Goal: Task Accomplishment & Management: Complete application form

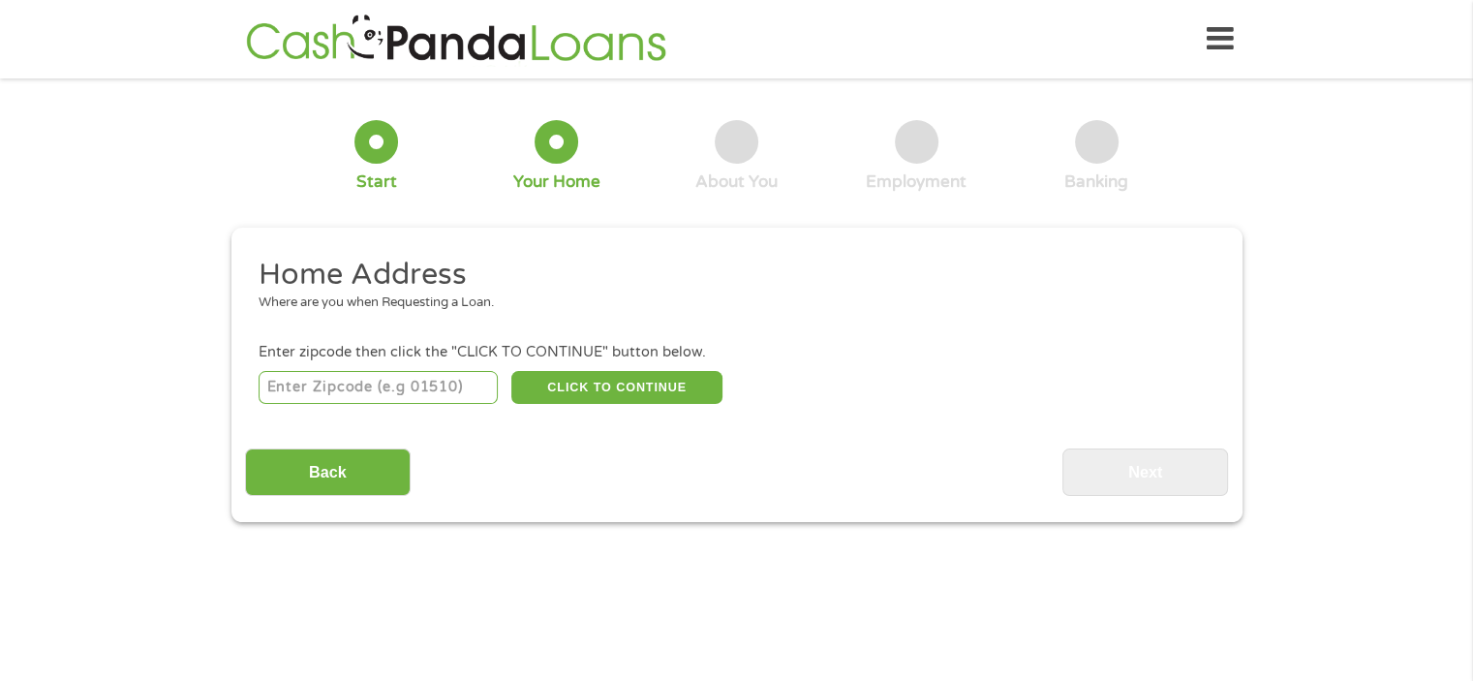
click at [395, 383] on input "number" at bounding box center [378, 387] width 239 height 33
type input "77520"
click at [579, 379] on button "CLICK TO CONTINUE" at bounding box center [616, 387] width 211 height 33
type input "77520"
type input "Baytown"
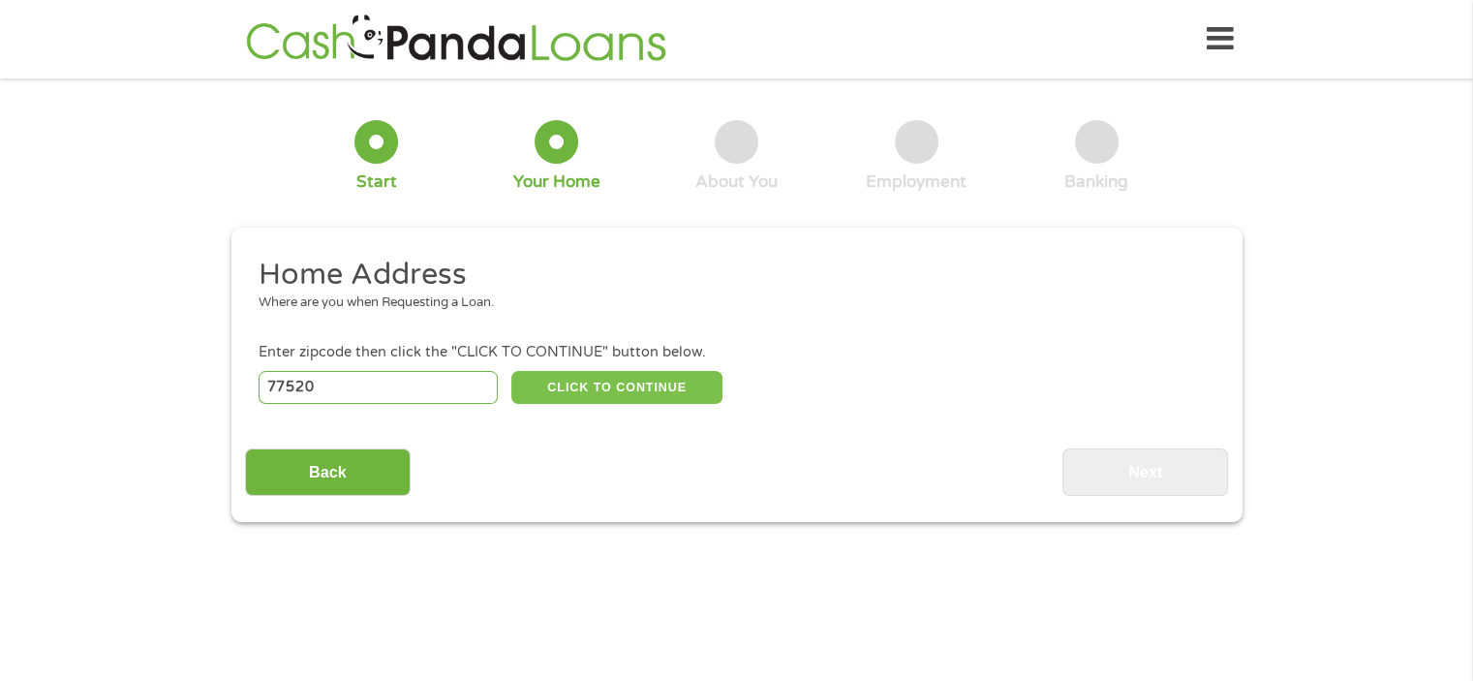
select select "[US_STATE]"
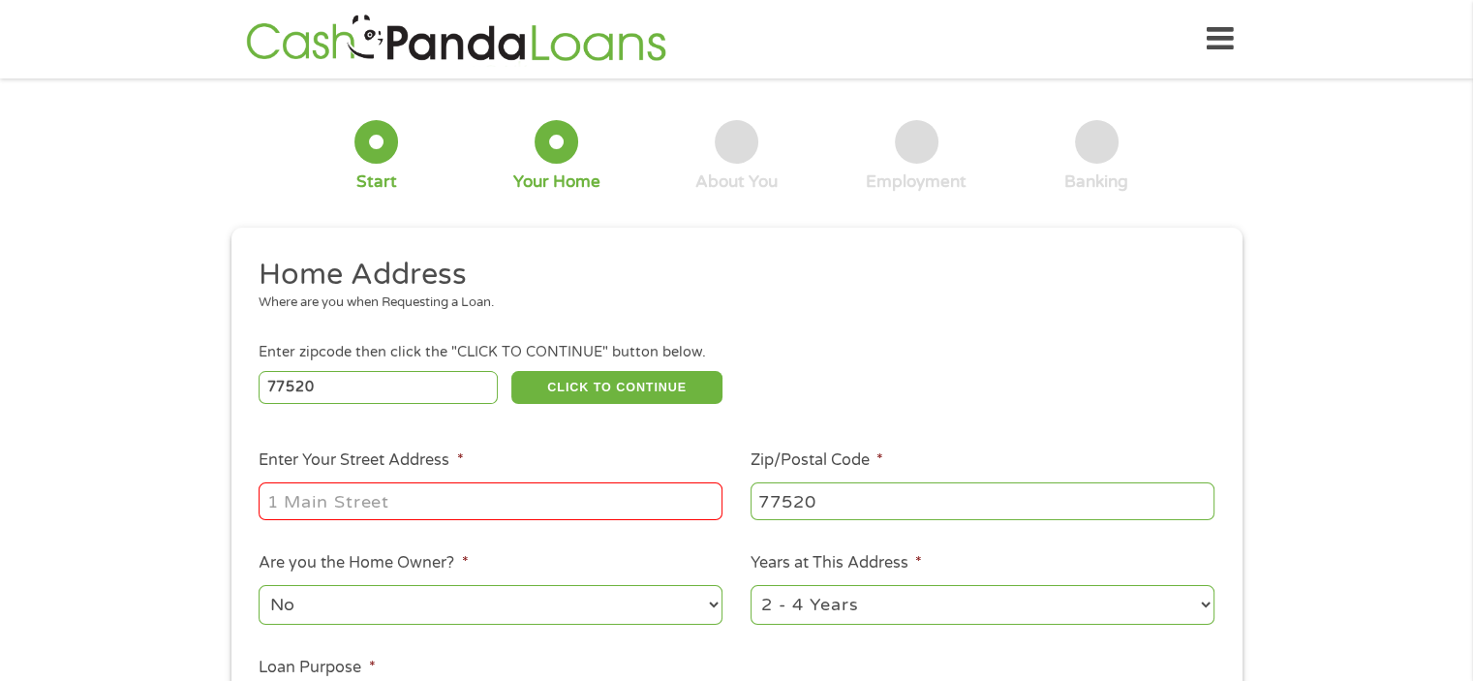
click at [360, 519] on input "Enter Your Street Address *" at bounding box center [491, 500] width 464 height 37
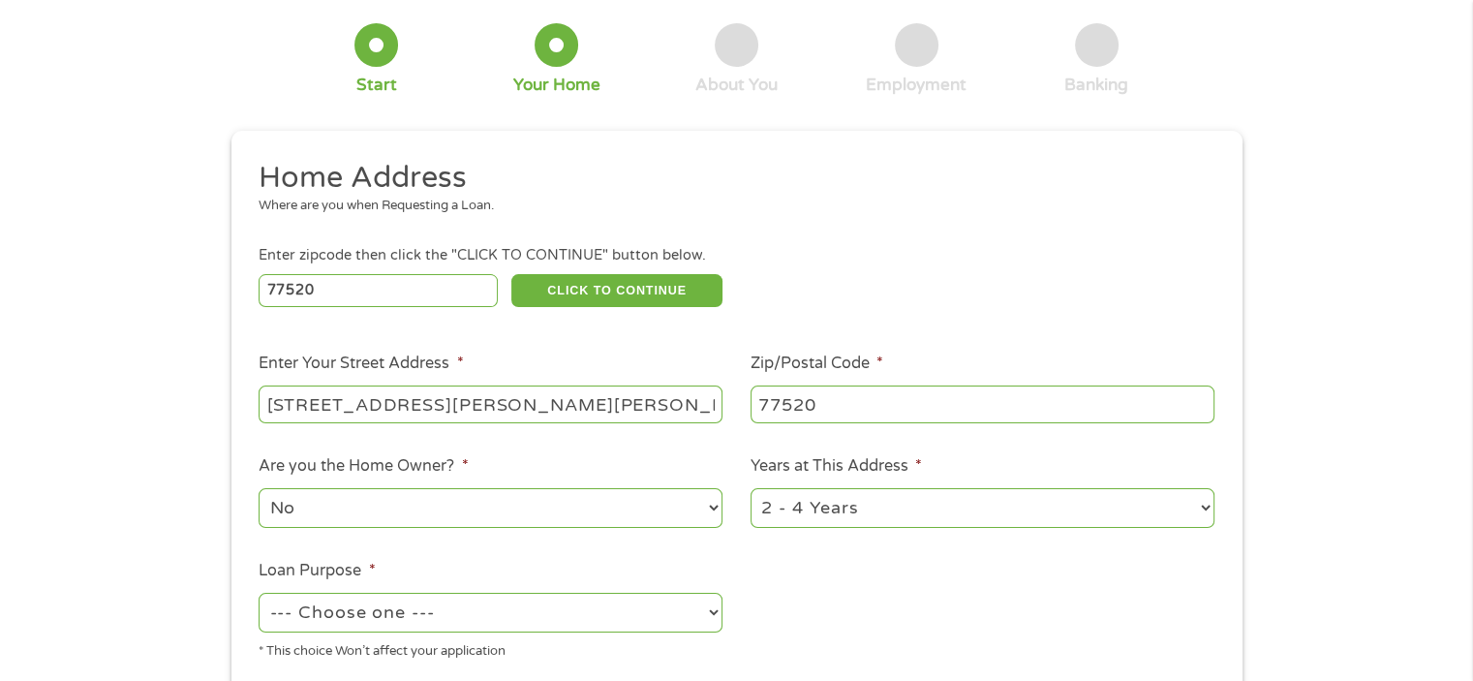
scroll to position [194, 0]
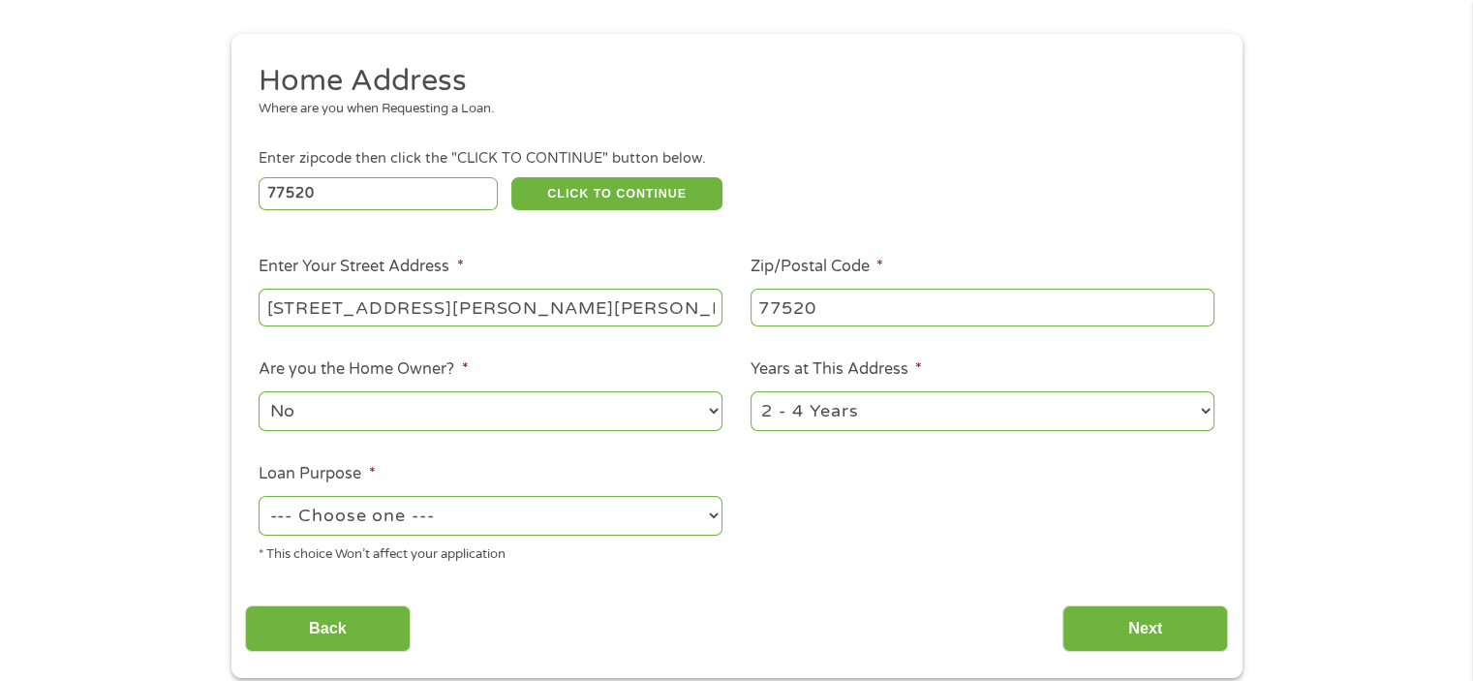
type input "[STREET_ADDRESS][PERSON_NAME][PERSON_NAME]"
drag, startPoint x: 323, startPoint y: 530, endPoint x: 315, endPoint y: 541, distance: 14.0
click at [315, 541] on li "Loan Purpose * --- Choose one --- Pay Bills Debt Consolidation Home Improvement…" at bounding box center [491, 513] width 492 height 103
click at [545, 584] on div "Home Address Where are you when Requesting a Loan. Enter zipcode then click the…" at bounding box center [736, 357] width 983 height 591
click at [489, 512] on select "--- Choose one --- Pay Bills Debt Consolidation Home Improvement Major Purchase…" at bounding box center [491, 516] width 464 height 40
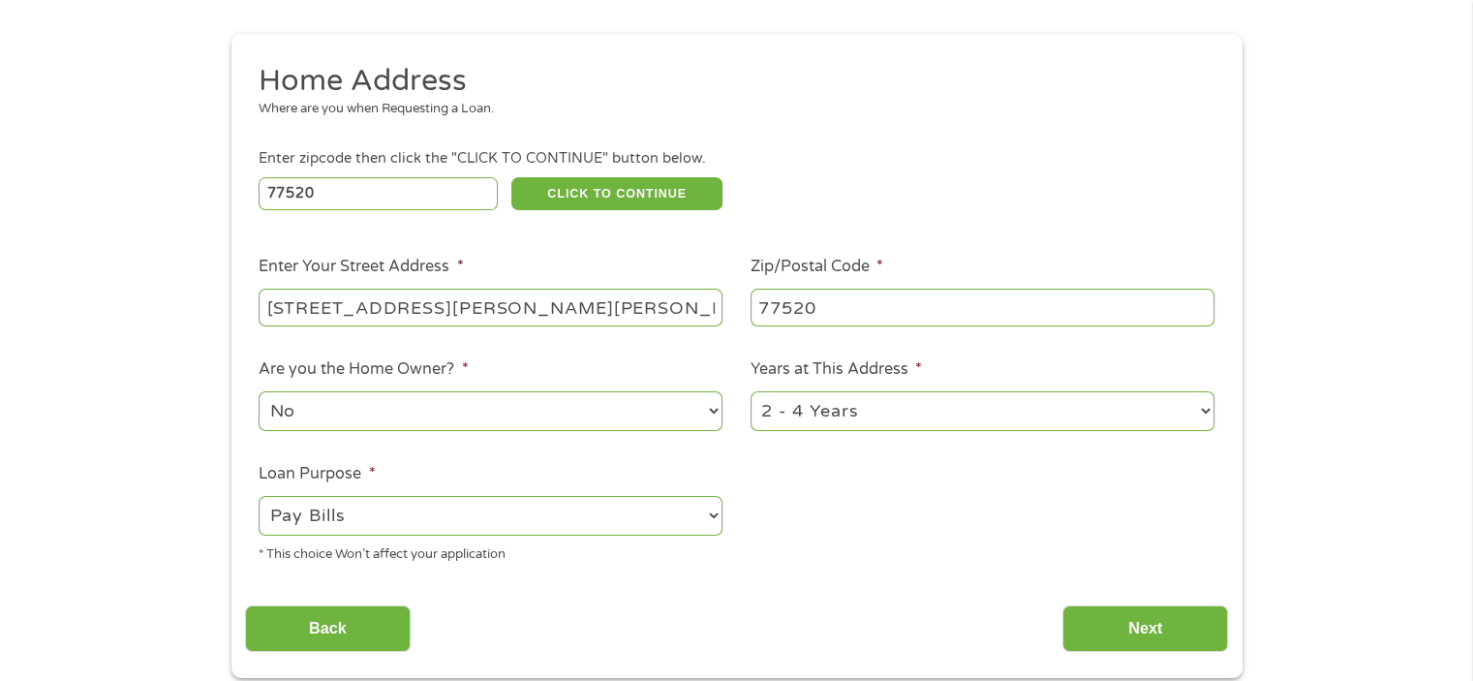
click at [259, 498] on select "--- Choose one --- Pay Bills Debt Consolidation Home Improvement Major Purchase…" at bounding box center [491, 516] width 464 height 40
click at [702, 520] on select "--- Choose one --- Pay Bills Debt Consolidation Home Improvement Major Purchase…" at bounding box center [491, 516] width 464 height 40
click at [695, 534] on select "--- Choose one --- Pay Bills Debt Consolidation Home Improvement Major Purchase…" at bounding box center [491, 516] width 464 height 40
select select "debtconsolidation"
click at [259, 498] on select "--- Choose one --- Pay Bills Debt Consolidation Home Improvement Major Purchase…" at bounding box center [491, 516] width 464 height 40
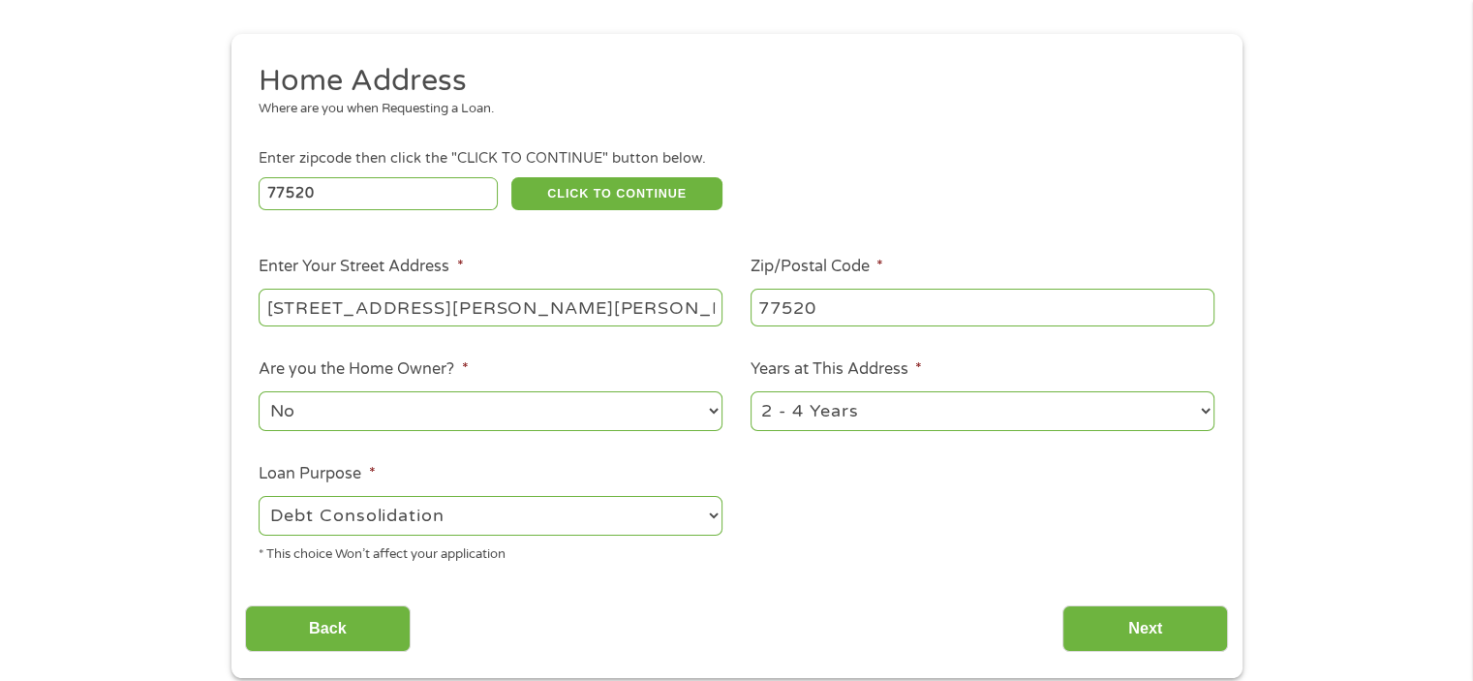
scroll to position [291, 0]
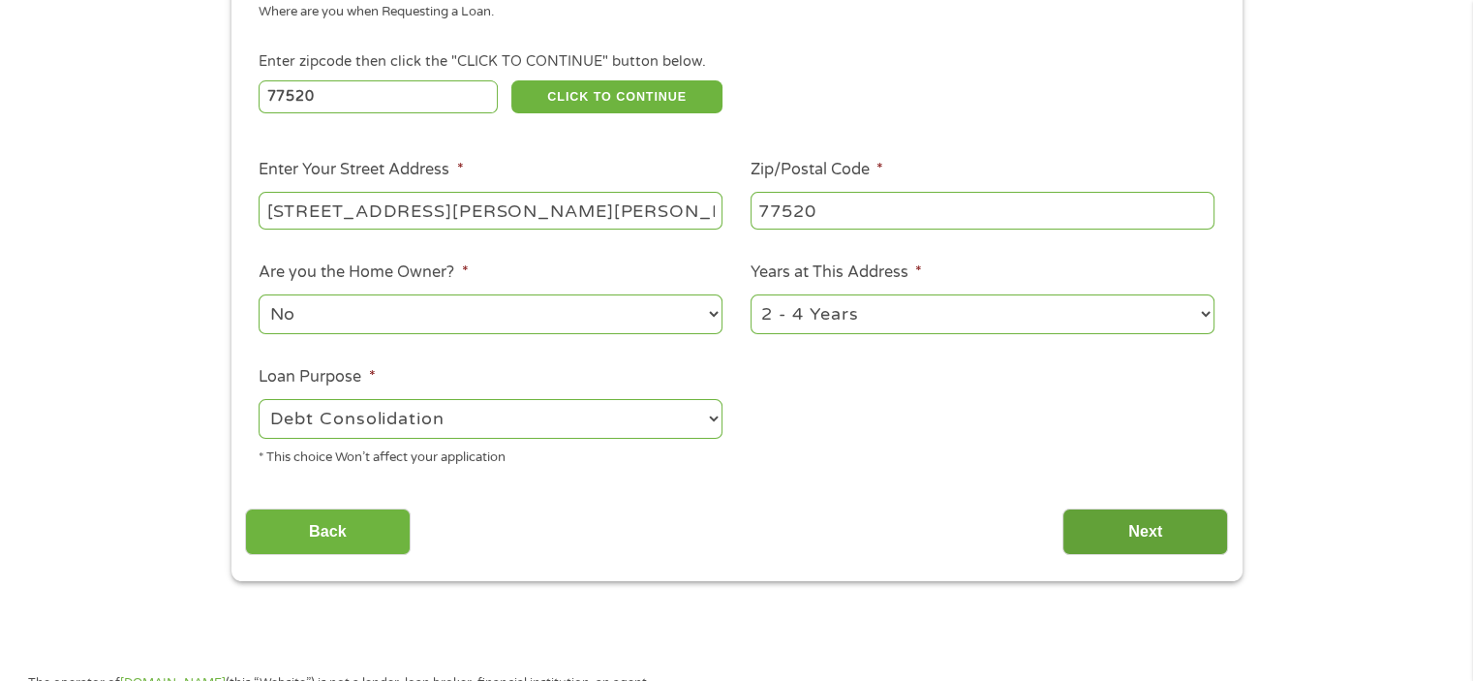
click at [1096, 541] on input "Next" at bounding box center [1145, 531] width 166 height 47
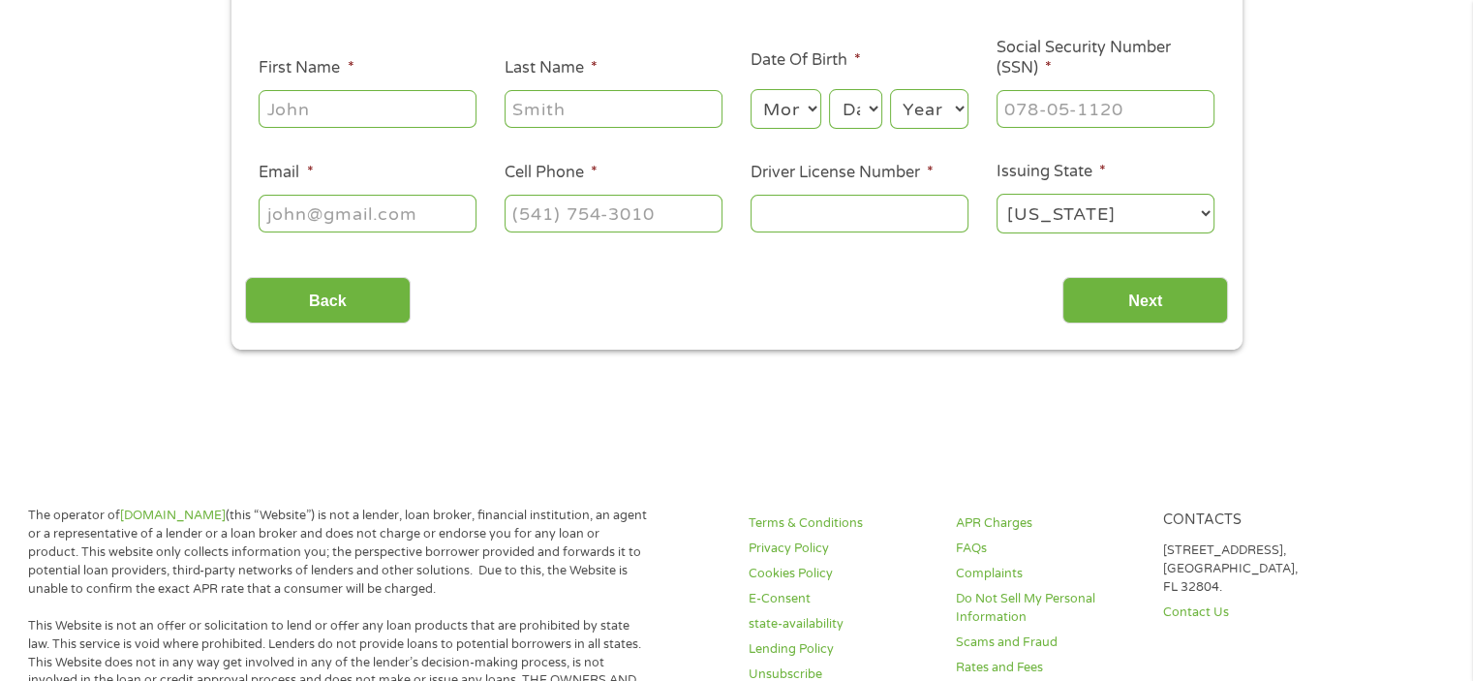
scroll to position [0, 0]
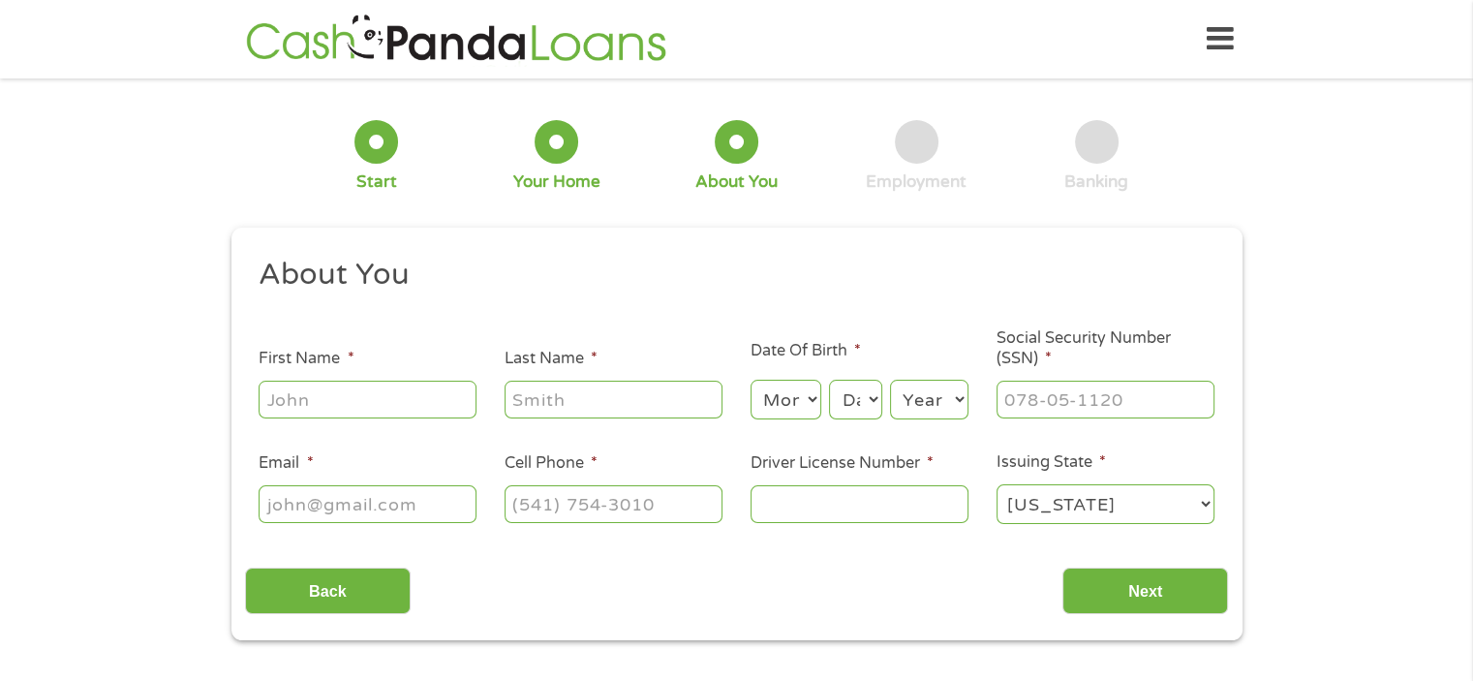
click at [331, 408] on input "First Name *" at bounding box center [368, 399] width 218 height 37
type input "Enchantee"
type input "[PERSON_NAME]"
click at [787, 393] on select "Month 1 2 3 4 5 6 7 8 9 10 11 12" at bounding box center [786, 400] width 71 height 40
select select "11"
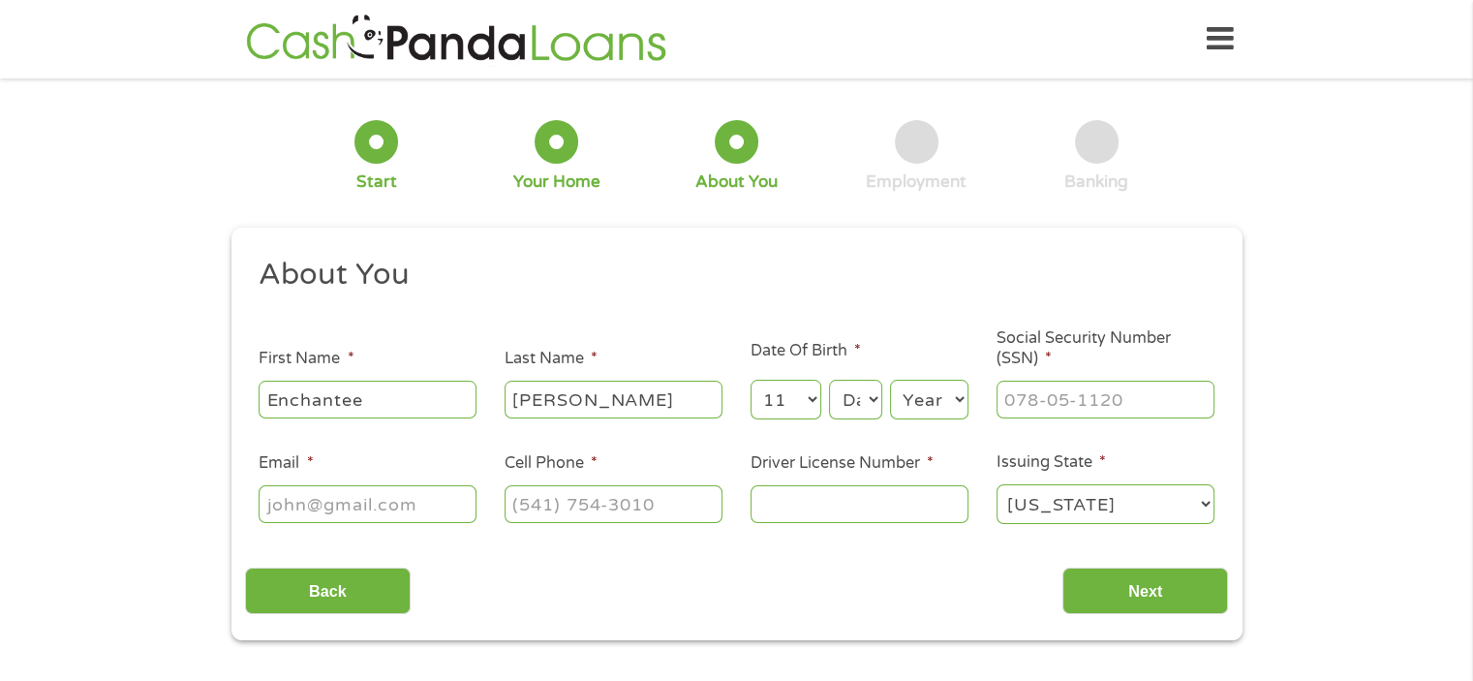
click at [751, 381] on select "Month 1 2 3 4 5 6 7 8 9 10 11 12" at bounding box center [786, 400] width 71 height 40
select select "26"
select select "1987"
type input "640-14-0957"
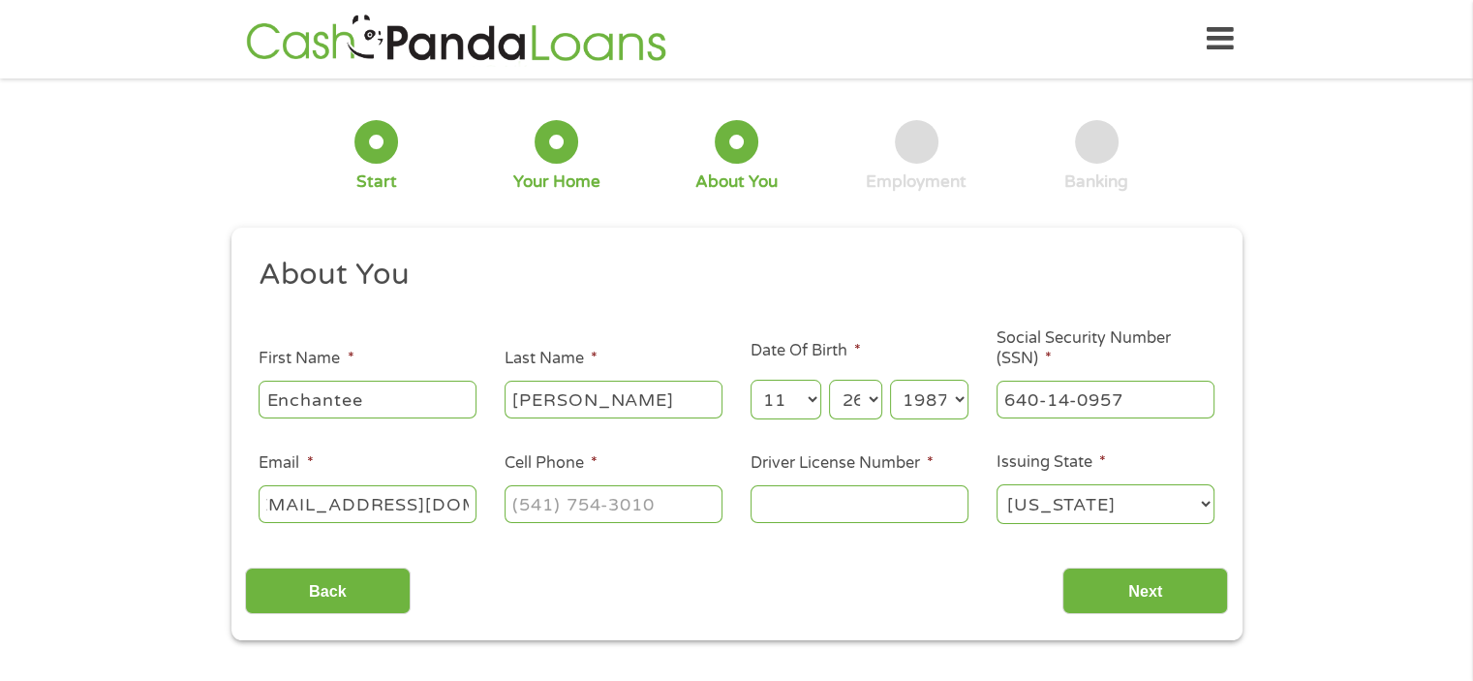
type input "[EMAIL_ADDRESS][DOMAIN_NAME]"
type input "[PHONE_NUMBER]"
click at [882, 503] on input "Driver License Number *" at bounding box center [860, 503] width 218 height 37
type input "23946294"
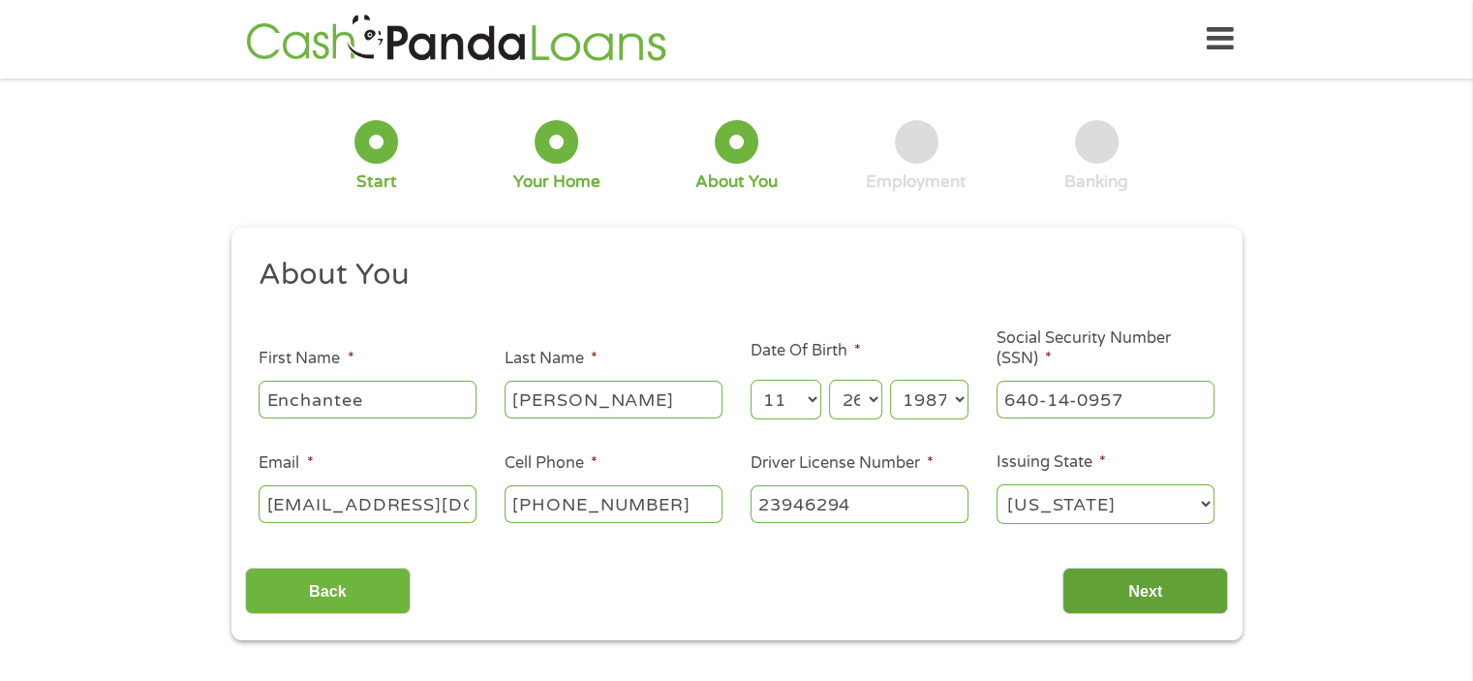
click at [1092, 596] on input "Next" at bounding box center [1145, 591] width 166 height 47
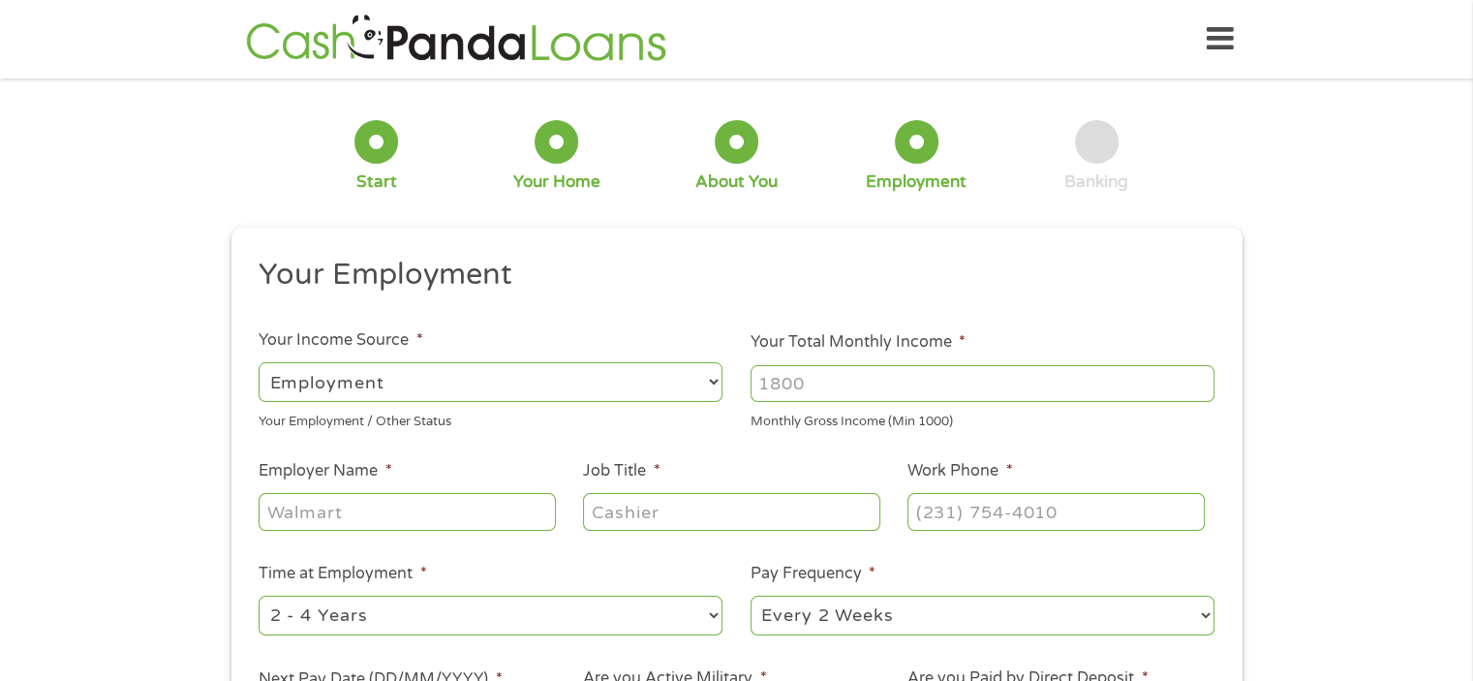
click at [857, 385] on input "Your Total Monthly Income *" at bounding box center [983, 383] width 464 height 37
type input "5500"
click at [404, 522] on input "Employer Name *" at bounding box center [407, 511] width 296 height 37
type input "Alief ISD"
click at [631, 514] on input "Job Title *" at bounding box center [731, 511] width 296 height 37
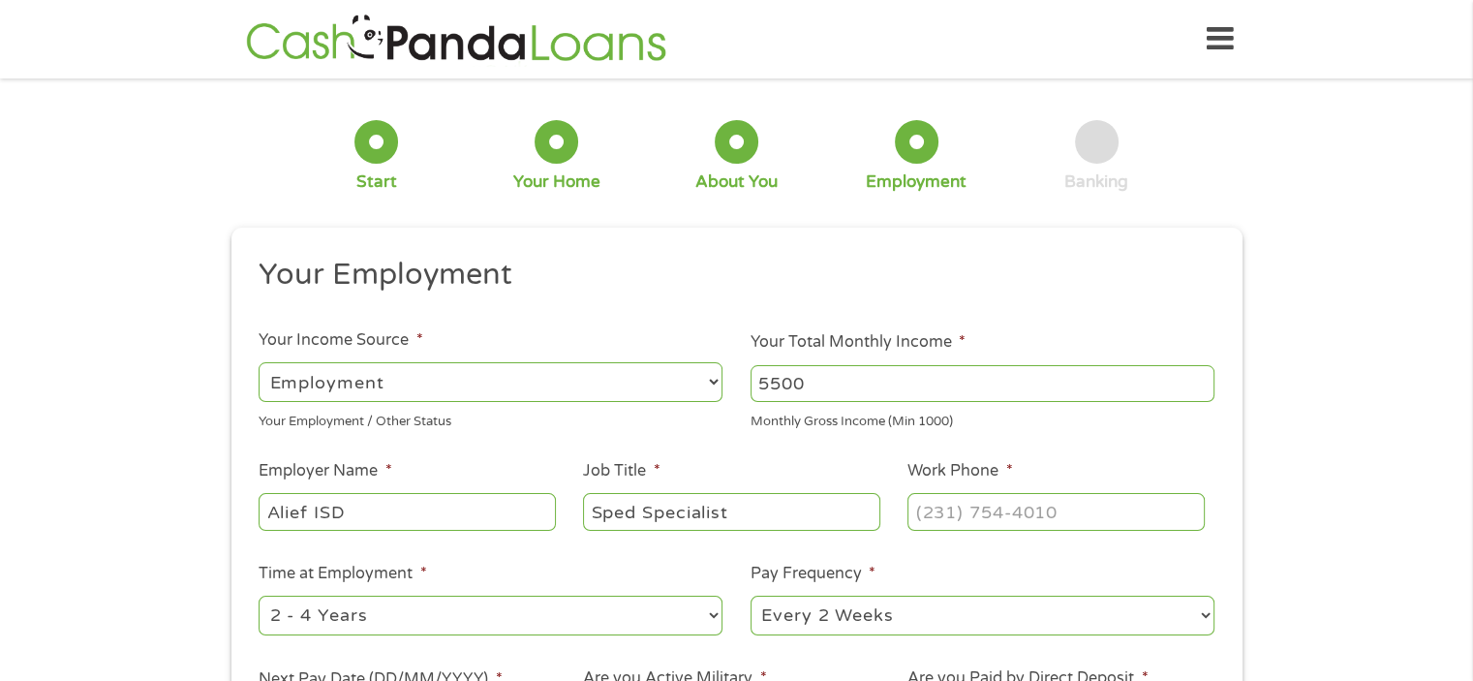
type input "Sped Specialist"
click at [1112, 521] on input "(___) ___-____" at bounding box center [1055, 511] width 296 height 37
type input "[PHONE_NUMBER]"
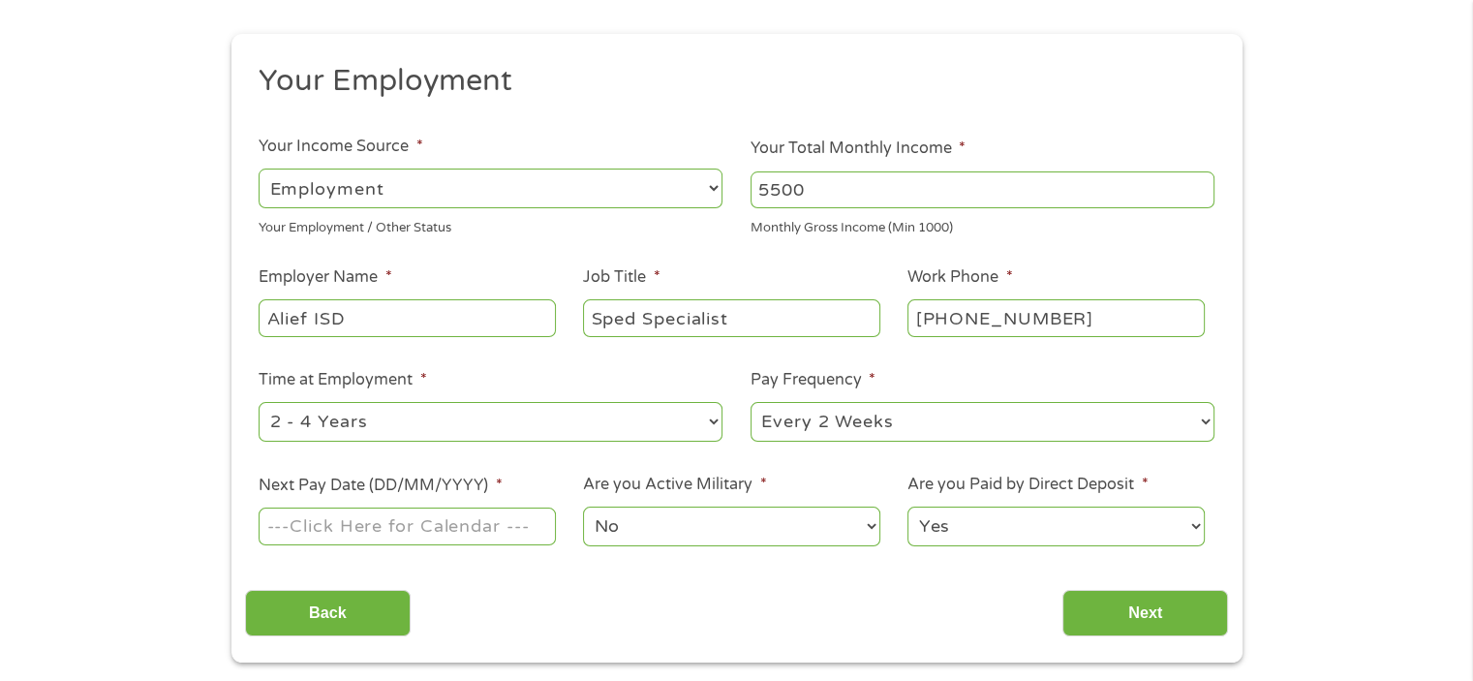
click at [902, 422] on select "--- Choose one --- Every 2 Weeks Every Week Monthly Semi-Monthly" at bounding box center [983, 422] width 464 height 40
select select "semimonthly"
click at [751, 403] on select "--- Choose one --- Every 2 Weeks Every Week Monthly Semi-Monthly" at bounding box center [983, 422] width 464 height 40
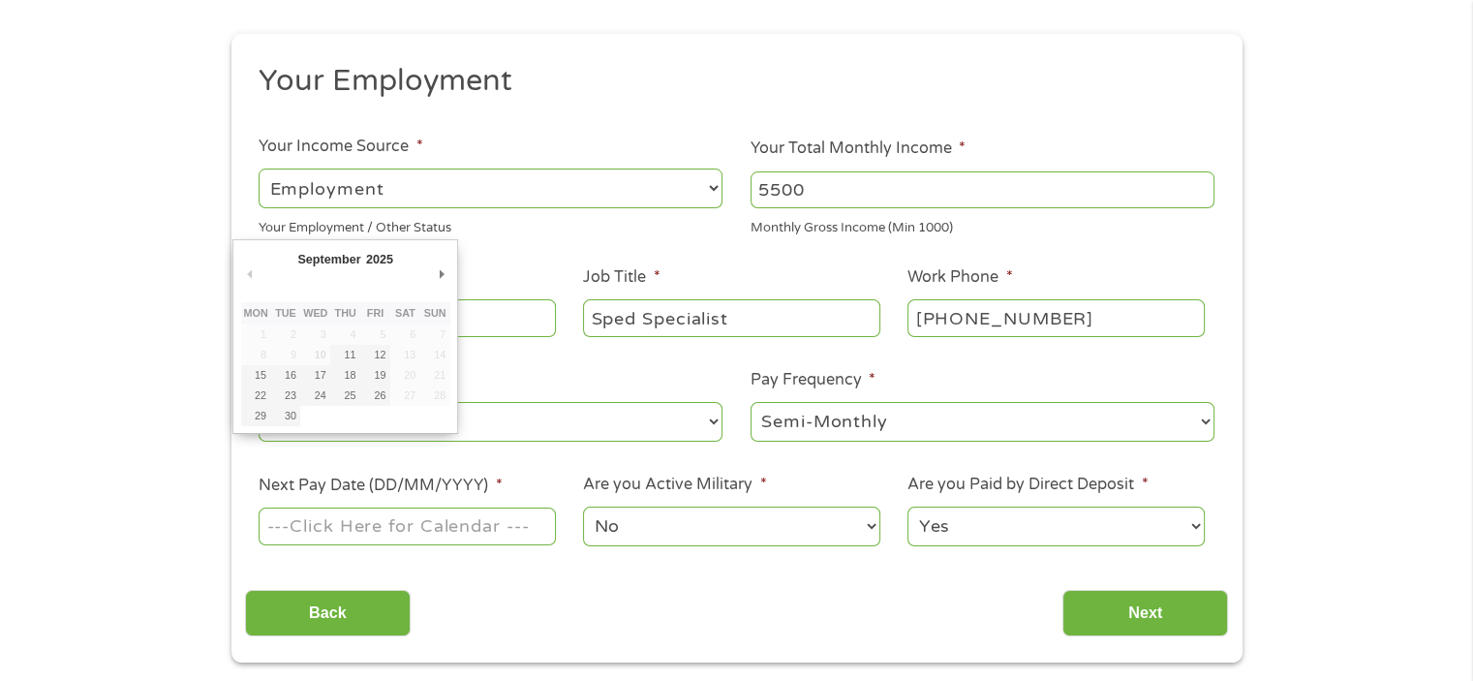
click at [444, 526] on input "Next Pay Date (DD/MM/YYYY) *" at bounding box center [407, 525] width 296 height 37
type input "[DATE]"
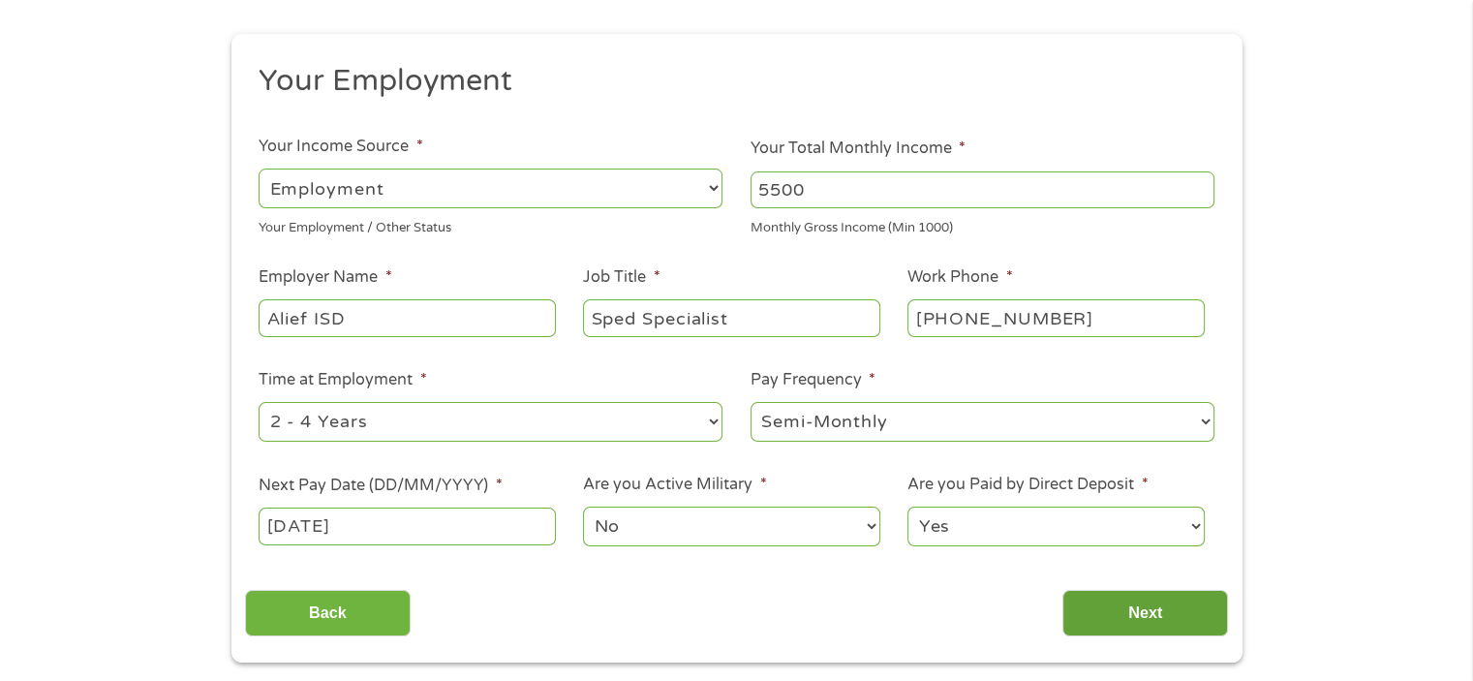
click at [1116, 622] on input "Next" at bounding box center [1145, 613] width 166 height 47
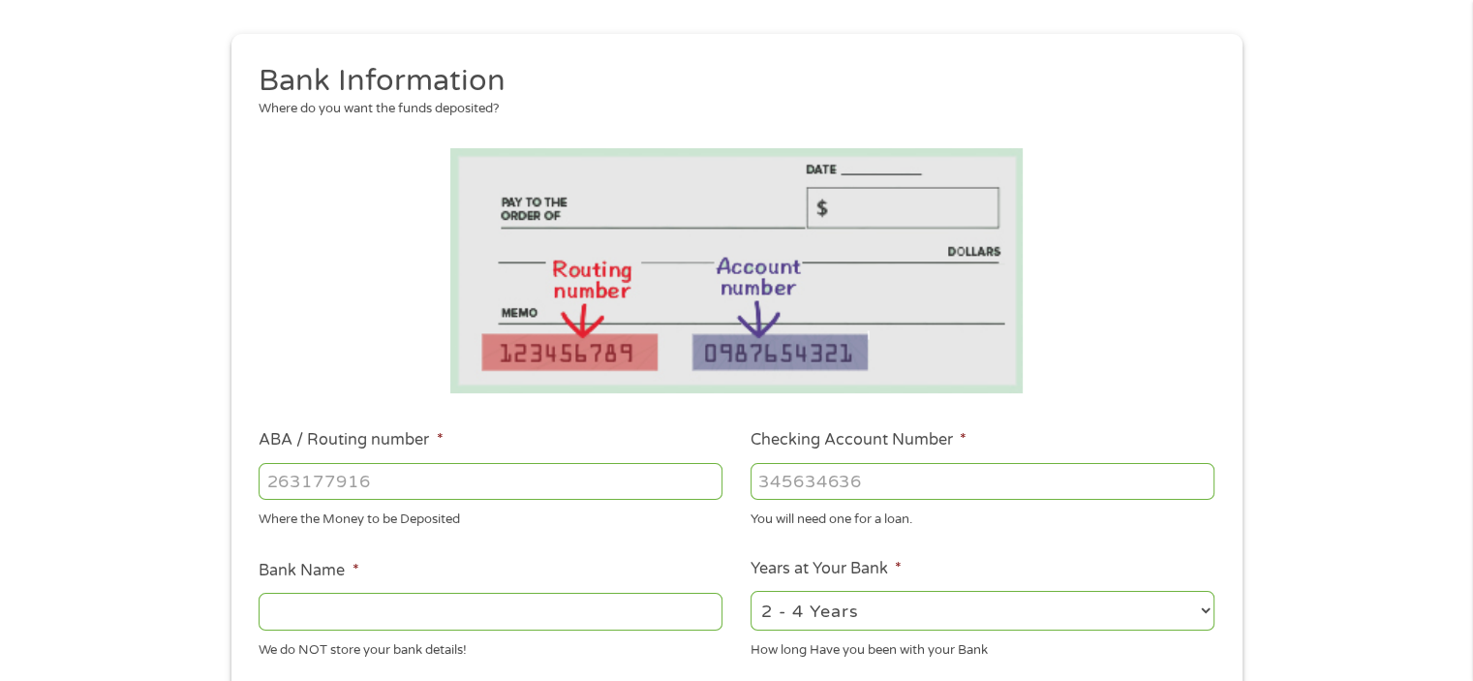
click at [347, 479] on input "ABA / Routing number *" at bounding box center [491, 481] width 464 height 37
click at [321, 613] on input "Bank Name *" at bounding box center [491, 611] width 464 height 37
type input "Navy Federal"
click at [593, 490] on input "ABA / Routing number *" at bounding box center [491, 481] width 464 height 37
type input "256074974"
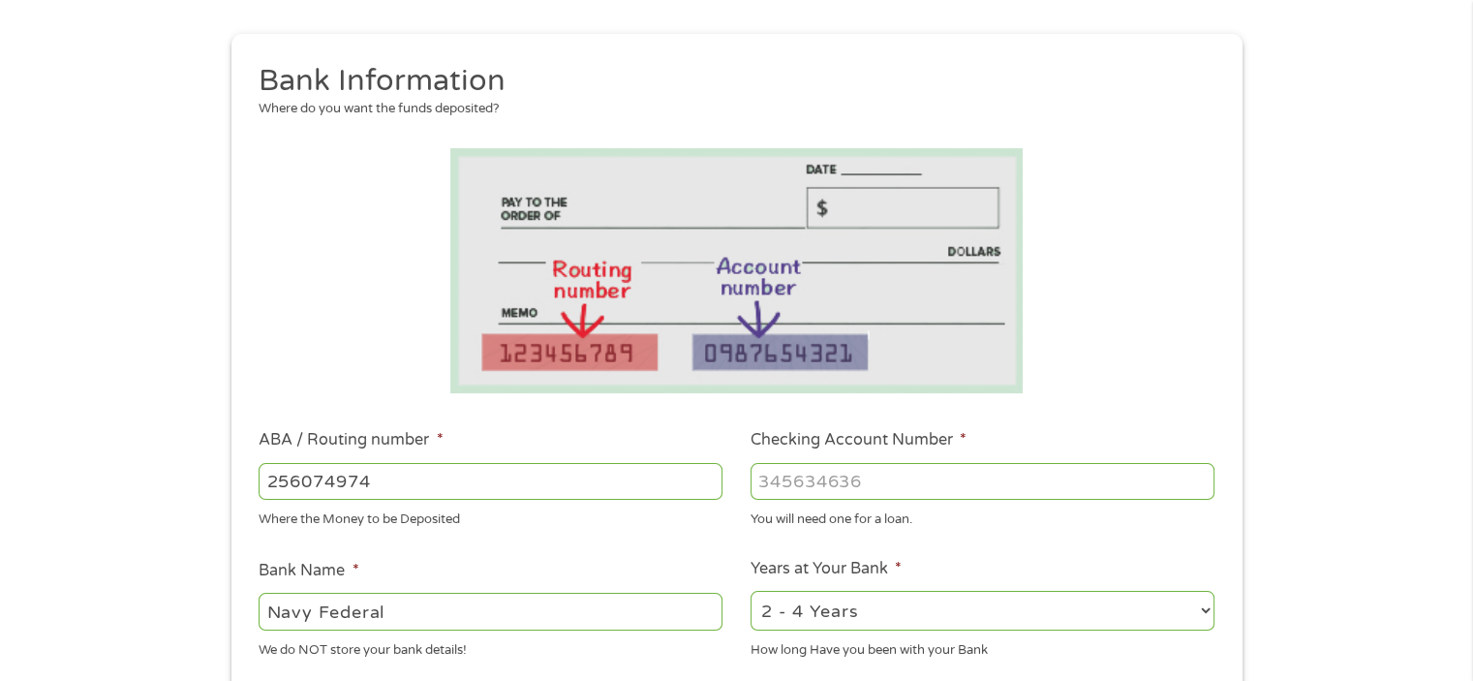
click at [901, 456] on li "Checking Account Number * You will need one for a loan." at bounding box center [983, 478] width 492 height 101
type input "NAVY FEDERAL CREDIT UNION"
click at [896, 477] on input "Checking Account Number *" at bounding box center [983, 481] width 464 height 37
type input "7202643222"
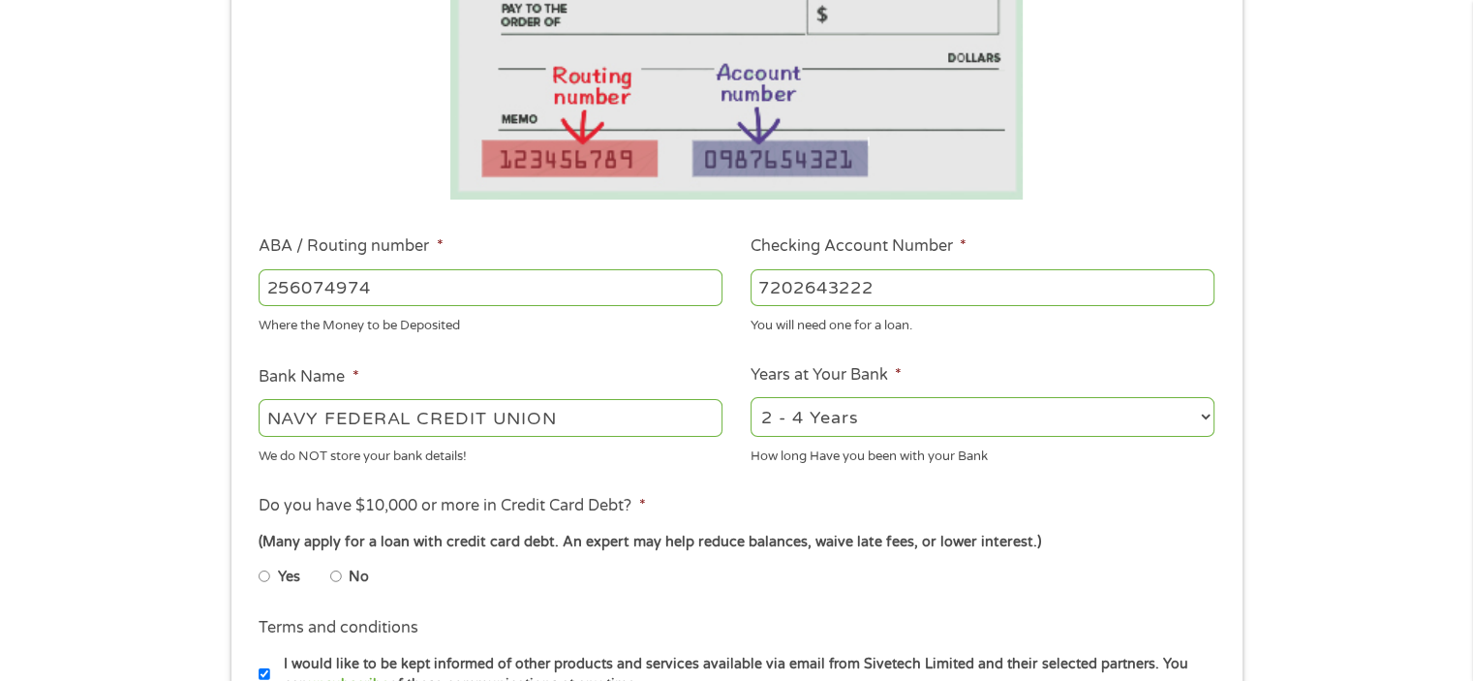
scroll to position [484, 0]
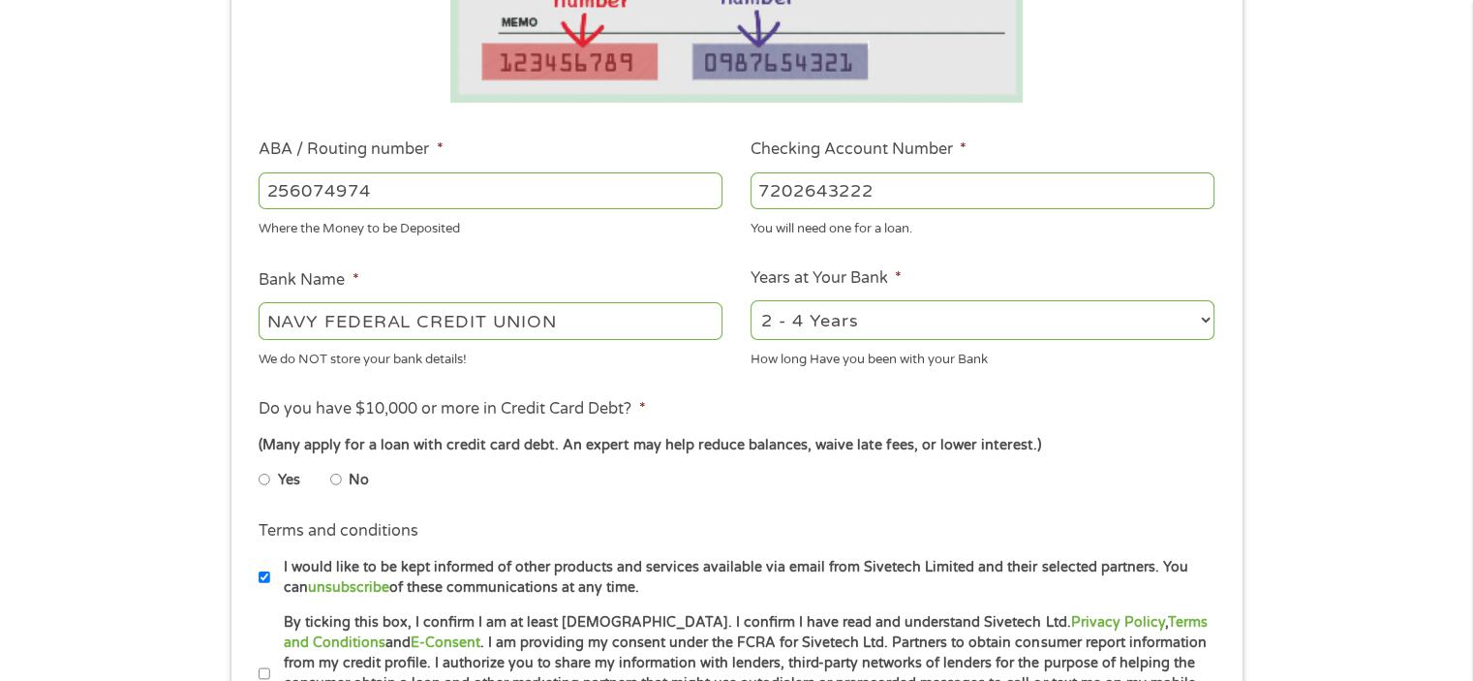
click at [349, 482] on label "No" at bounding box center [359, 480] width 20 height 21
click at [342, 482] on input "No" at bounding box center [336, 479] width 12 height 31
radio input "true"
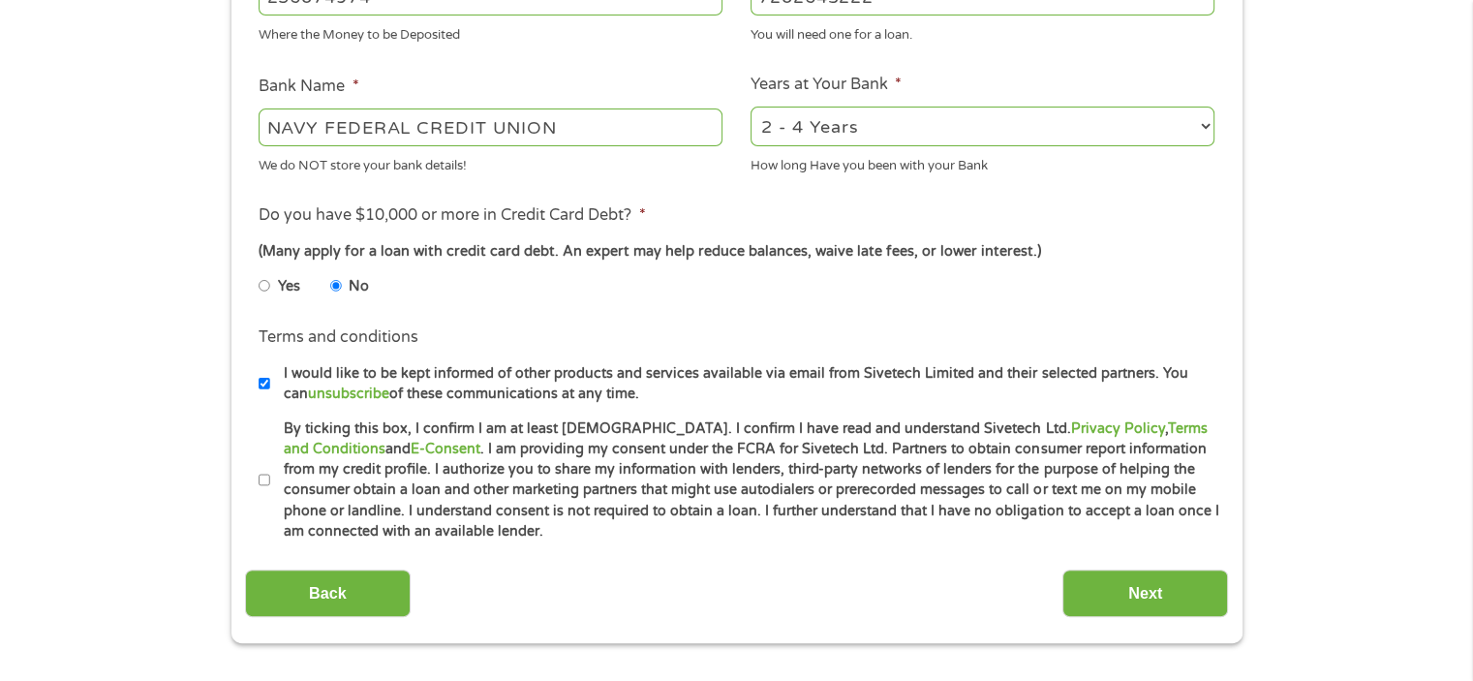
scroll to position [872, 0]
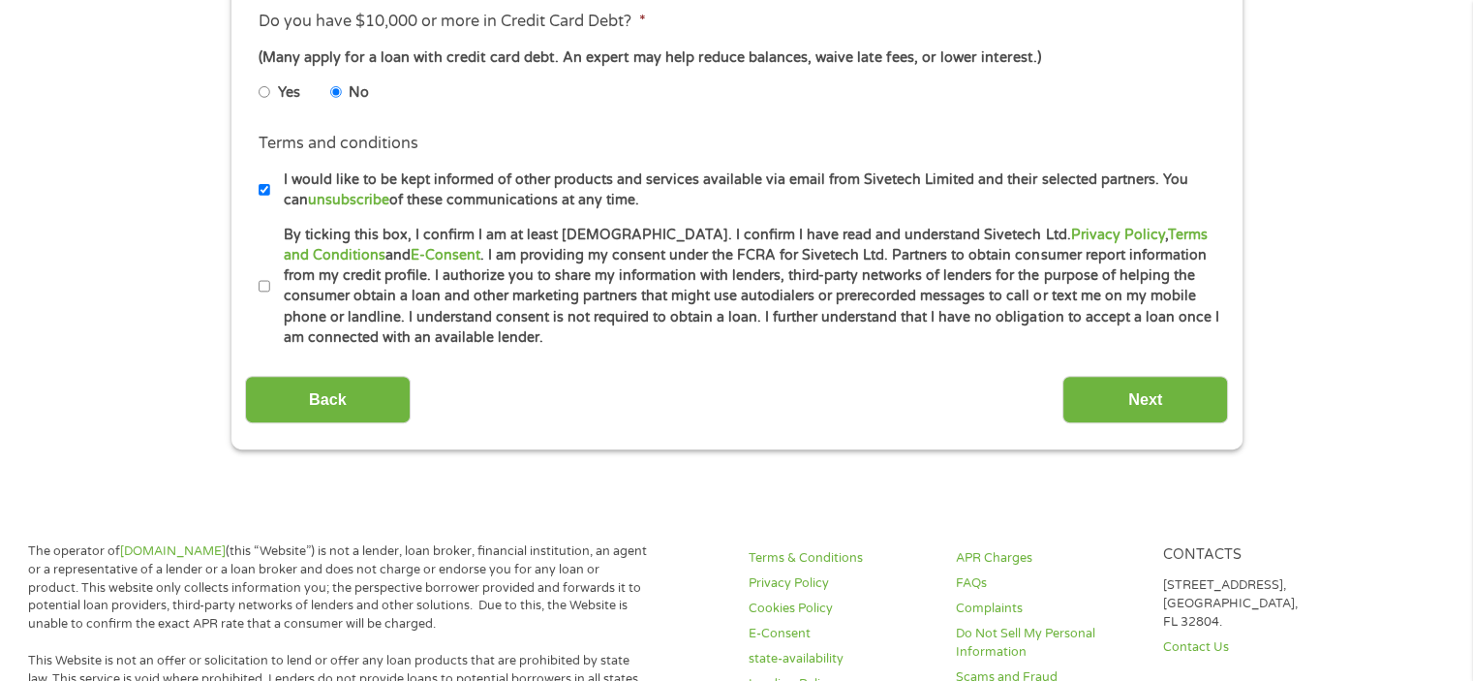
click at [270, 279] on label "By ticking this box, I confirm I am at least [DEMOGRAPHIC_DATA]. I confirm I ha…" at bounding box center [745, 287] width 950 height 124
click at [270, 279] on input "By ticking this box, I confirm I am at least [DEMOGRAPHIC_DATA]. I confirm I ha…" at bounding box center [265, 286] width 12 height 31
checkbox input "true"
click at [1132, 393] on input "Next" at bounding box center [1145, 399] width 166 height 47
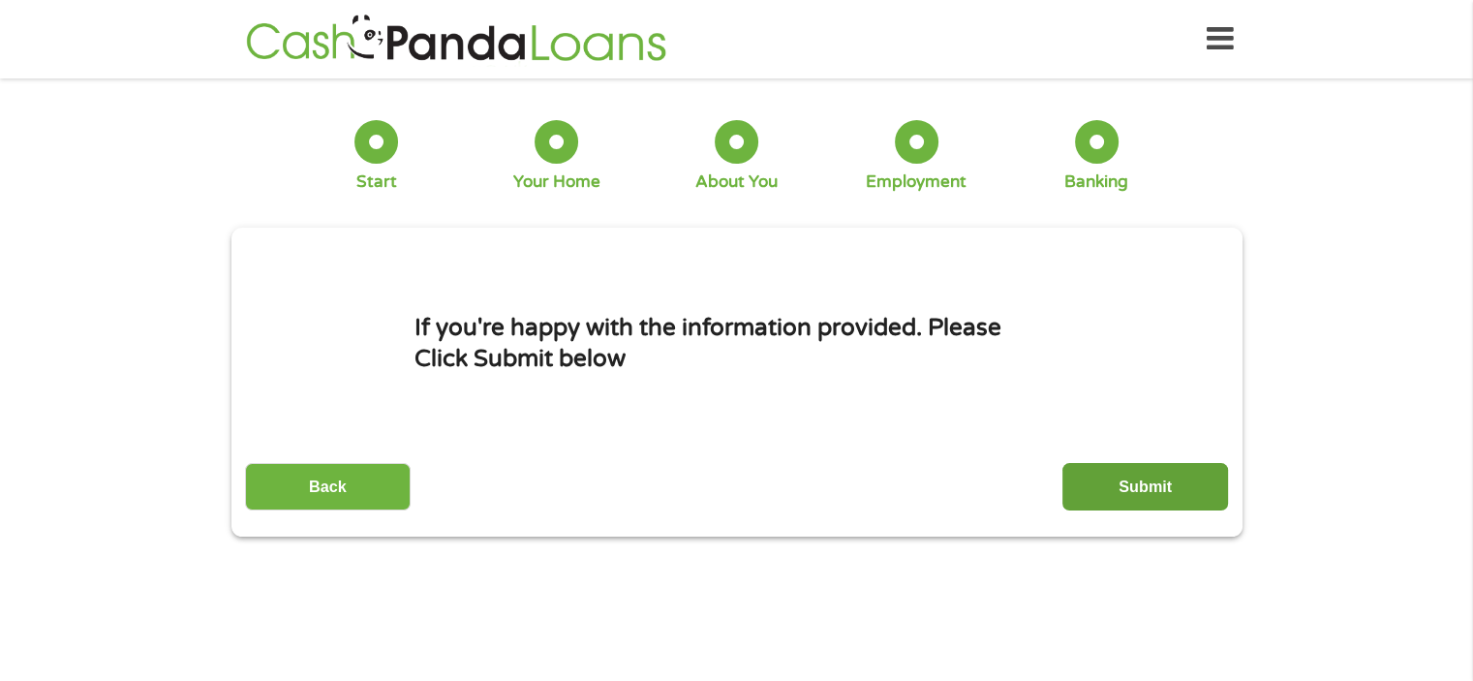
click at [1193, 478] on input "Submit" at bounding box center [1145, 486] width 166 height 47
